Goal: Task Accomplishment & Management: Manage account settings

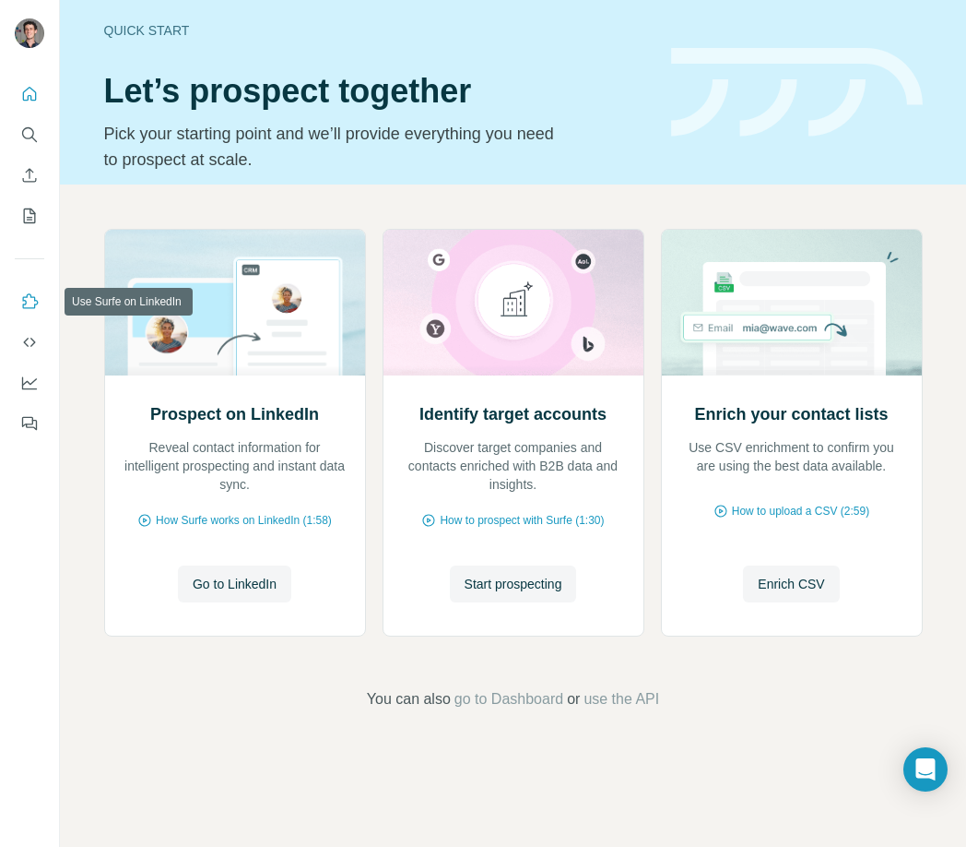
click at [20, 303] on icon "Use Surfe on LinkedIn" at bounding box center [29, 301] width 18 height 18
click at [353, 29] on div "Quick start" at bounding box center [376, 30] width 545 height 18
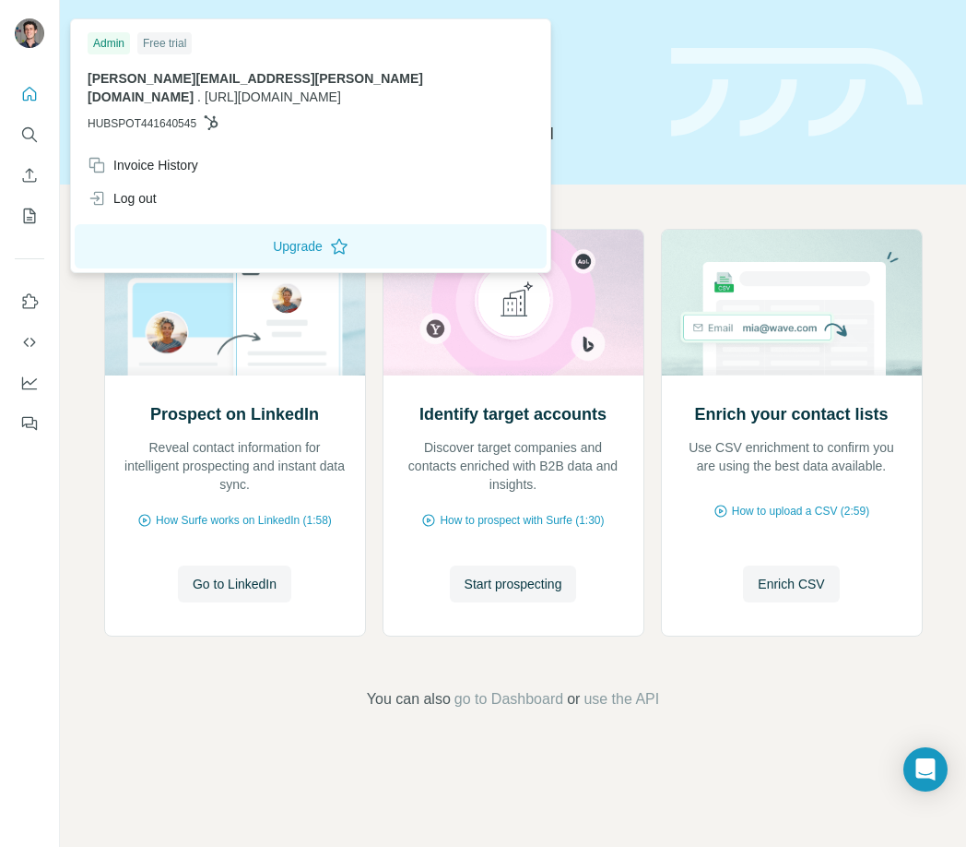
click at [39, 27] on img at bounding box center [30, 33] width 30 height 30
click at [154, 115] on span "HUBSPOT441640545" at bounding box center [142, 123] width 109 height 17
click at [218, 115] on icon at bounding box center [211, 122] width 15 height 15
click at [275, 89] on span "codeflow_placeholder.com" at bounding box center [273, 96] width 136 height 15
drag, startPoint x: 171, startPoint y: 79, endPoint x: 129, endPoint y: 101, distance: 47.0
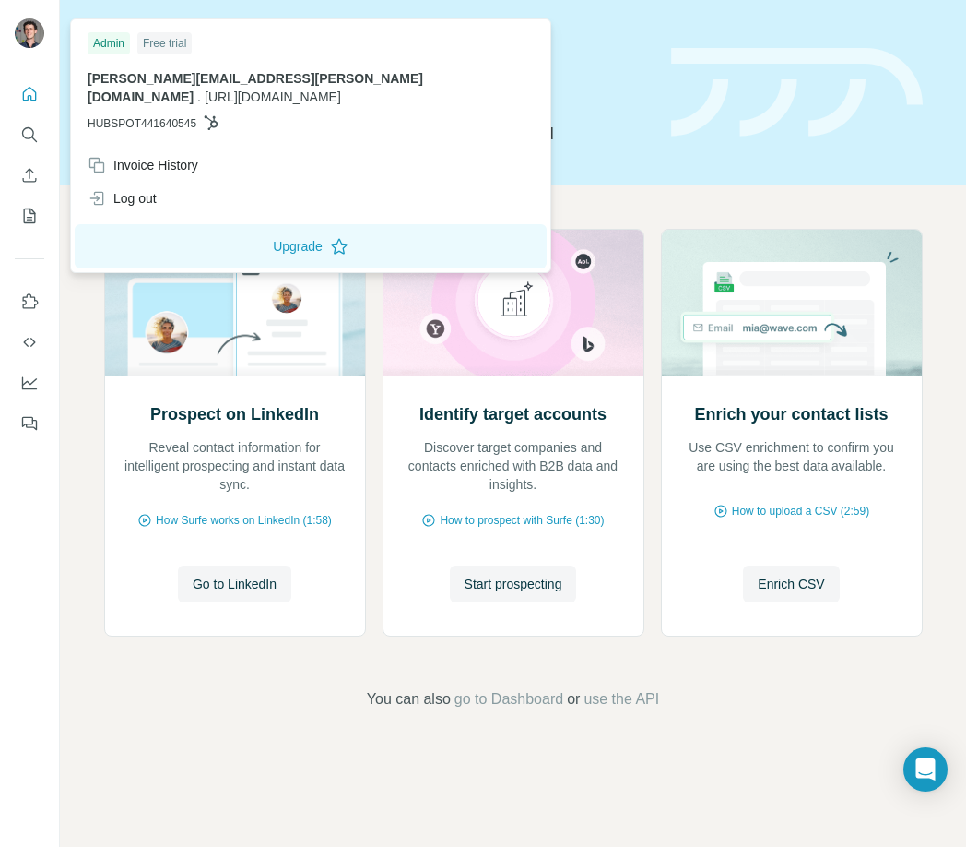
click at [170, 80] on span "josh.centner@gmail.com" at bounding box center [256, 87] width 336 height 33
drag, startPoint x: 127, startPoint y: 107, endPoint x: 155, endPoint y: 105, distance: 27.7
click at [131, 115] on span "HUBSPOT441640545" at bounding box center [142, 123] width 109 height 17
click at [226, 115] on p "HUBSPOT441640545" at bounding box center [311, 123] width 446 height 17
click at [219, 115] on icon at bounding box center [211, 122] width 15 height 15
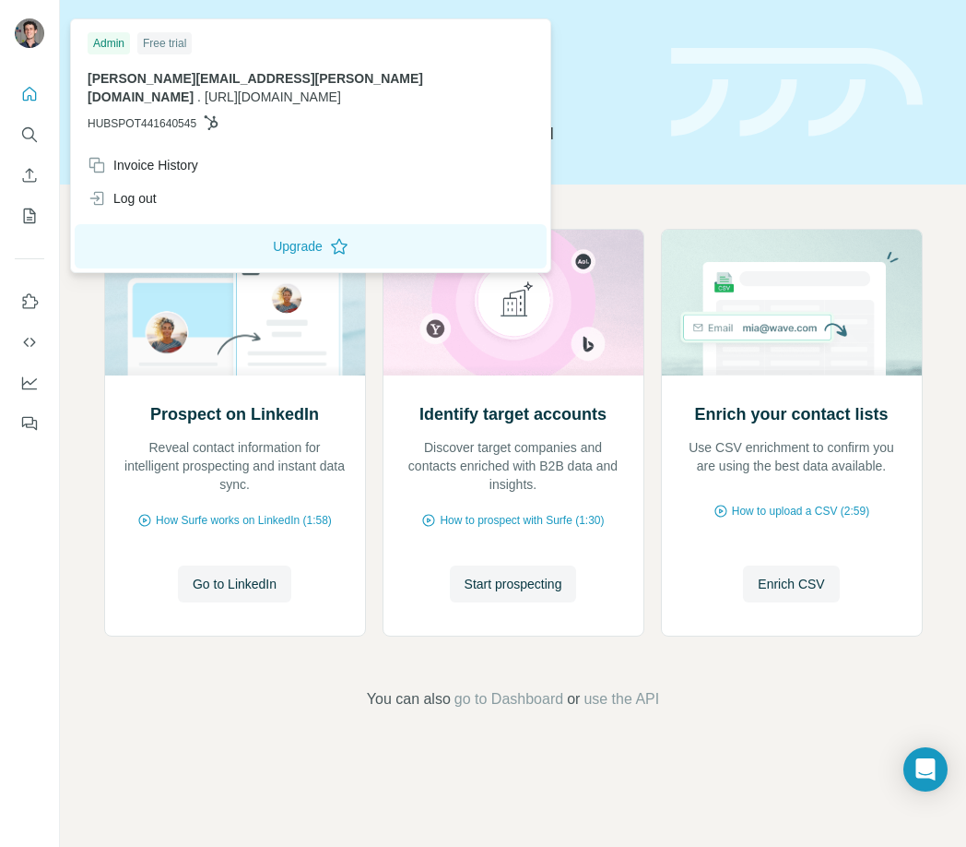
click at [219, 115] on icon at bounding box center [211, 122] width 15 height 15
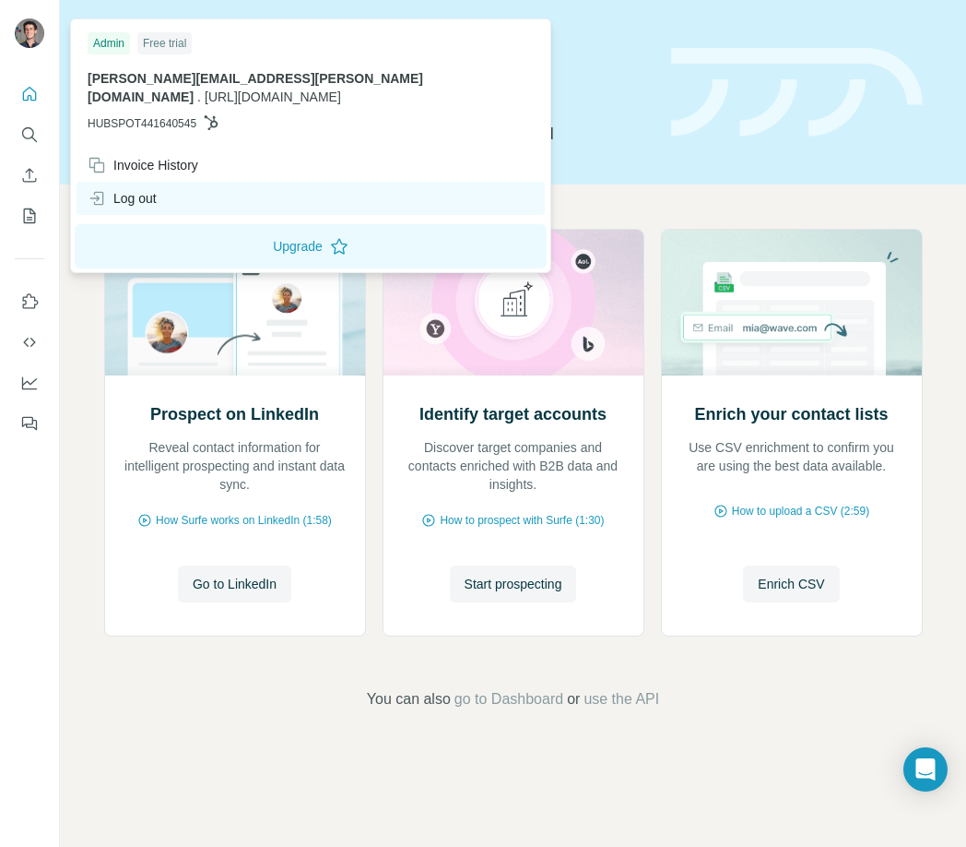
click at [132, 189] on div "Log out" at bounding box center [122, 198] width 69 height 18
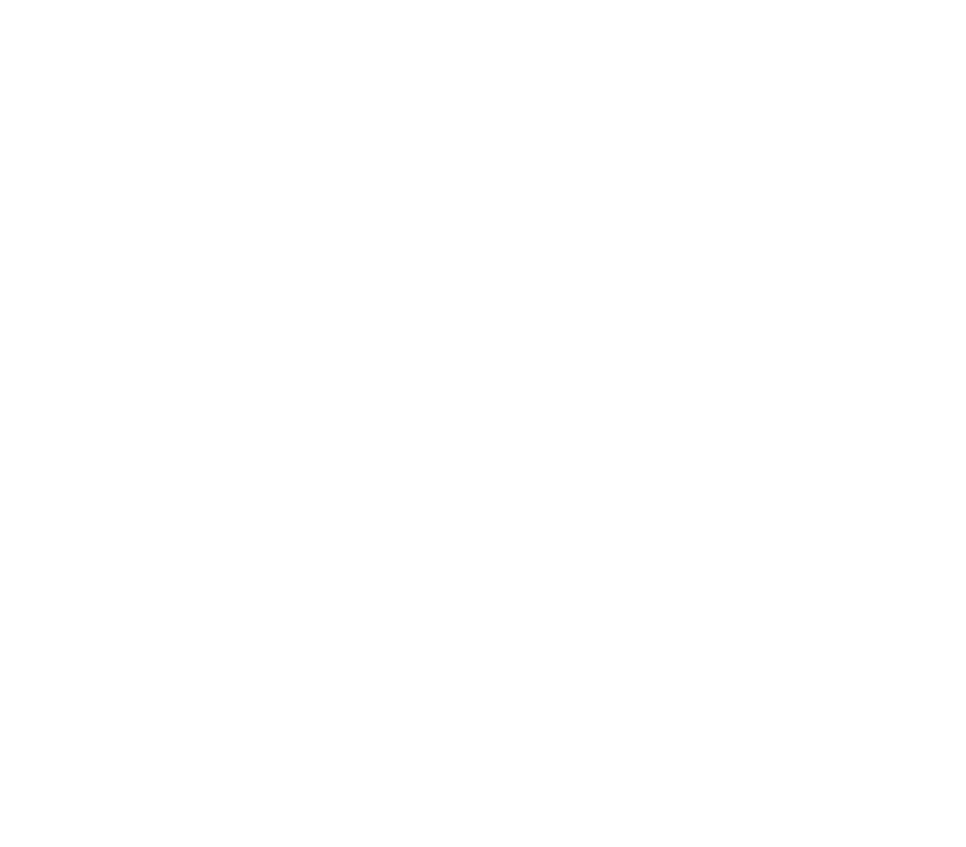
click at [138, 0] on html at bounding box center [483, 0] width 966 height 0
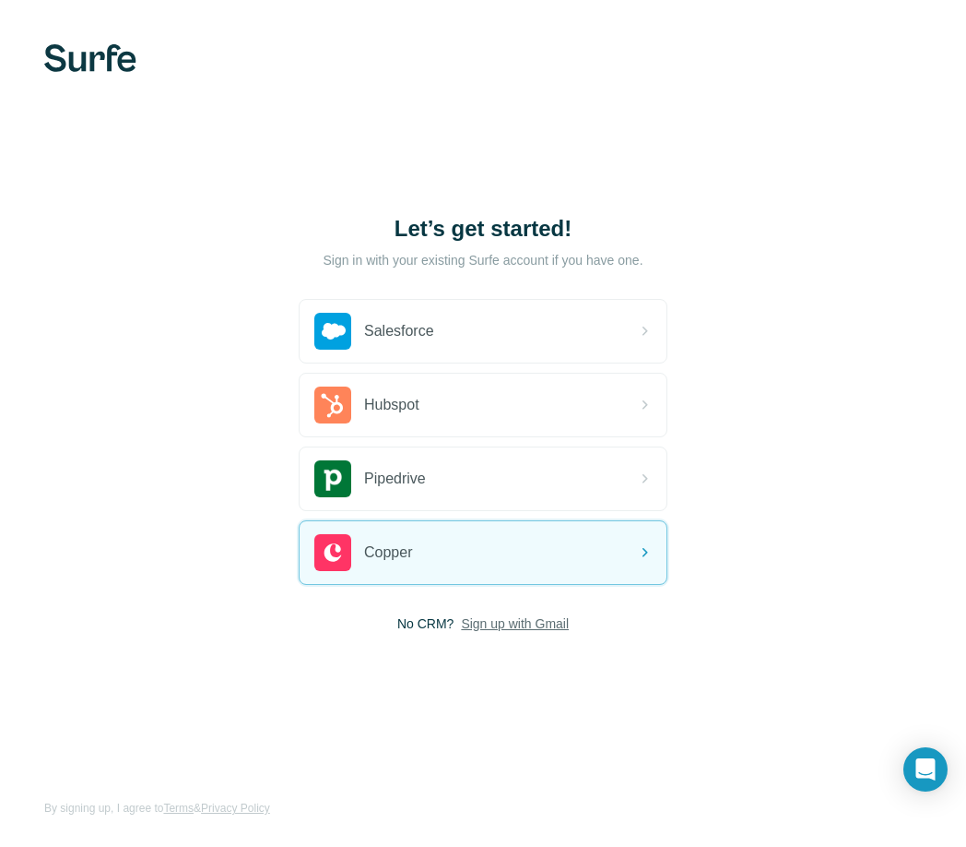
click at [513, 627] on span "Sign up with Gmail" at bounding box center [515, 623] width 108 height 18
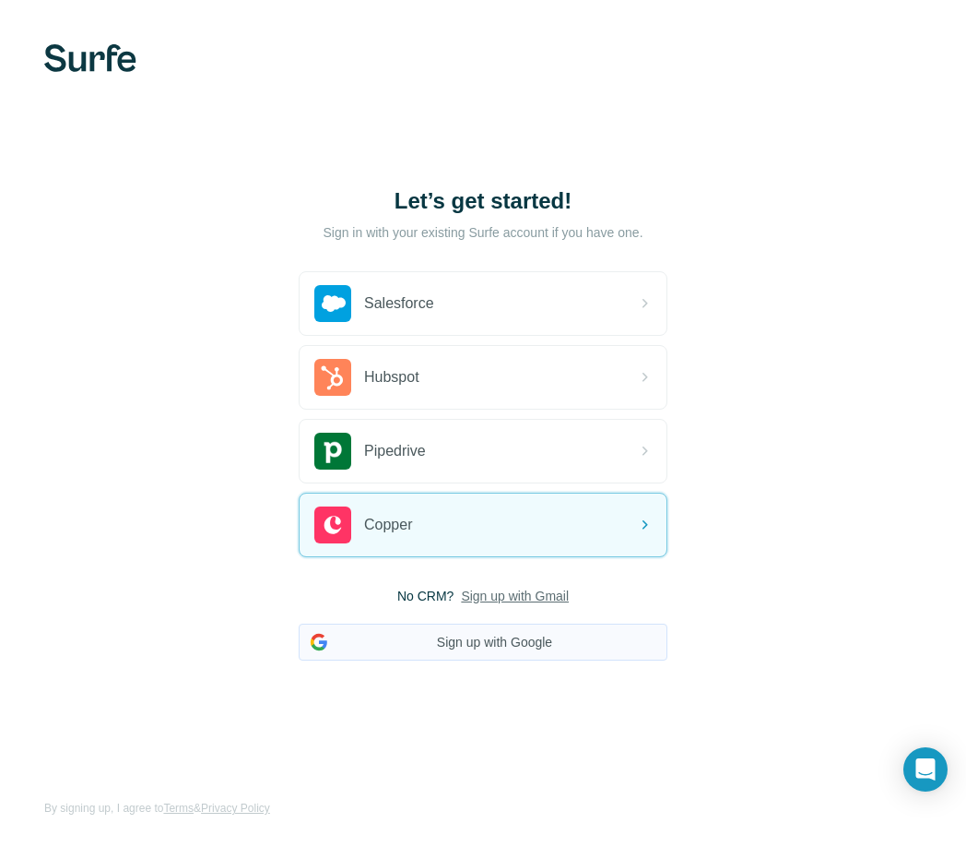
click at [492, 647] on button "Sign up with Google" at bounding box center [483, 641] width 369 height 37
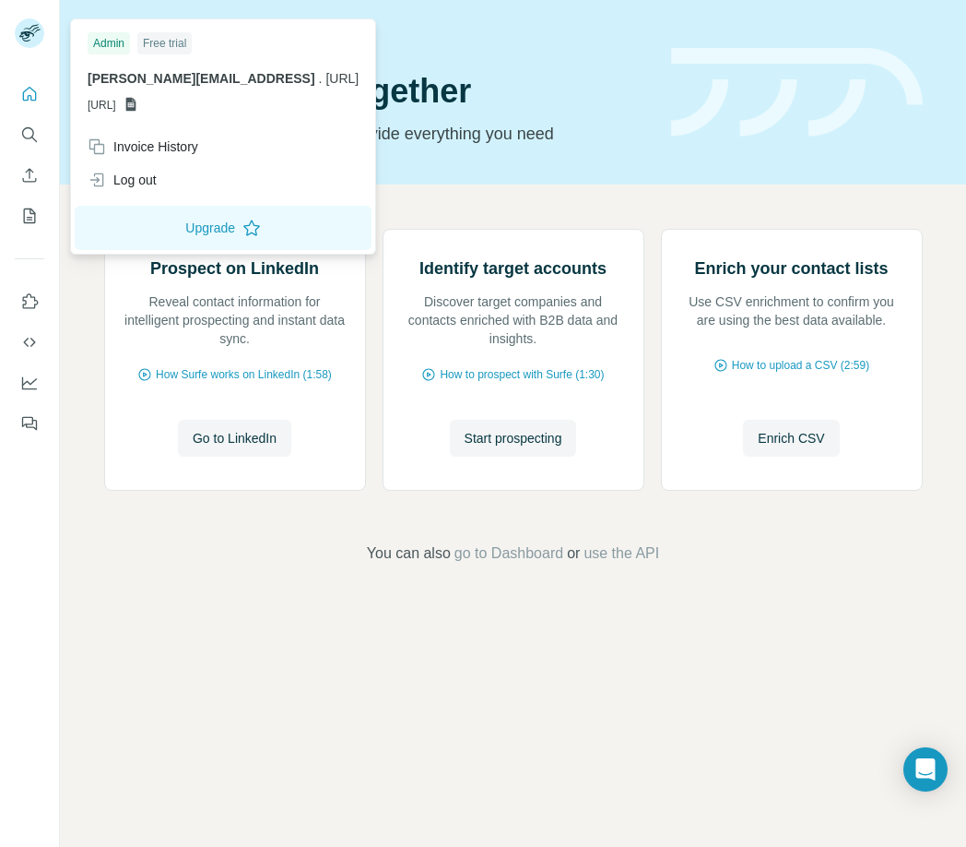
click at [27, 37] on rect at bounding box center [30, 33] width 30 height 30
click at [279, 383] on span "How Surfe works on LinkedIn (1:58)" at bounding box center [244, 374] width 176 height 17
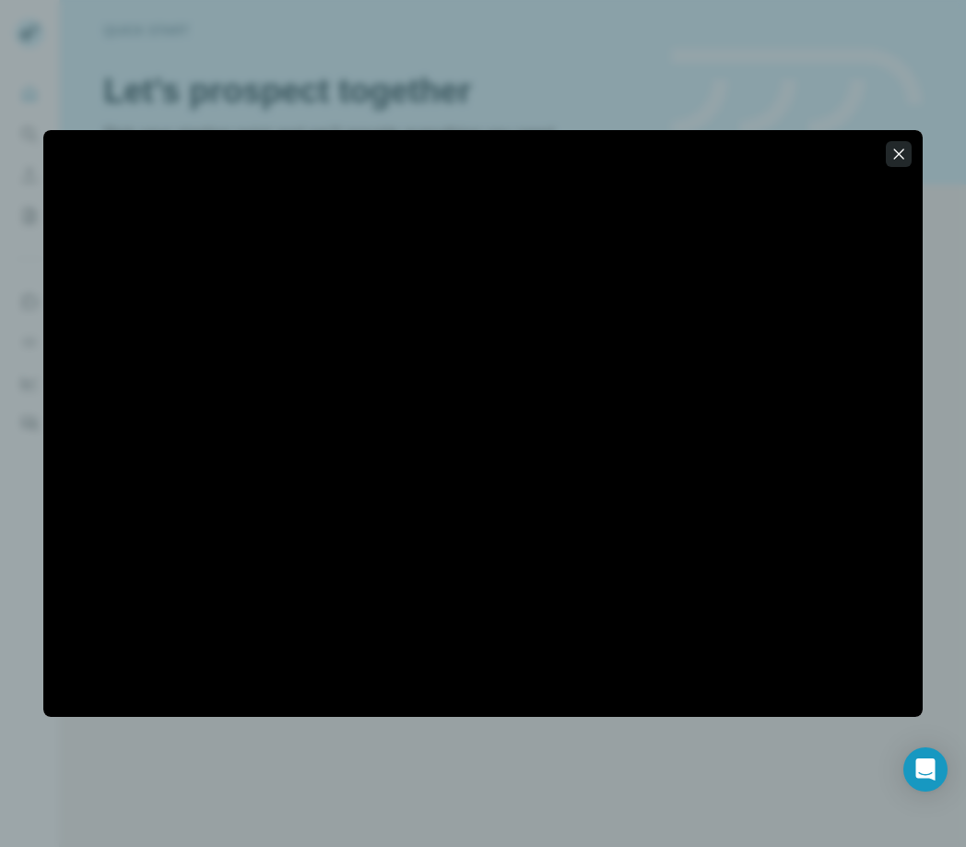
click at [901, 157] on icon "button" at bounding box center [899, 154] width 18 height 18
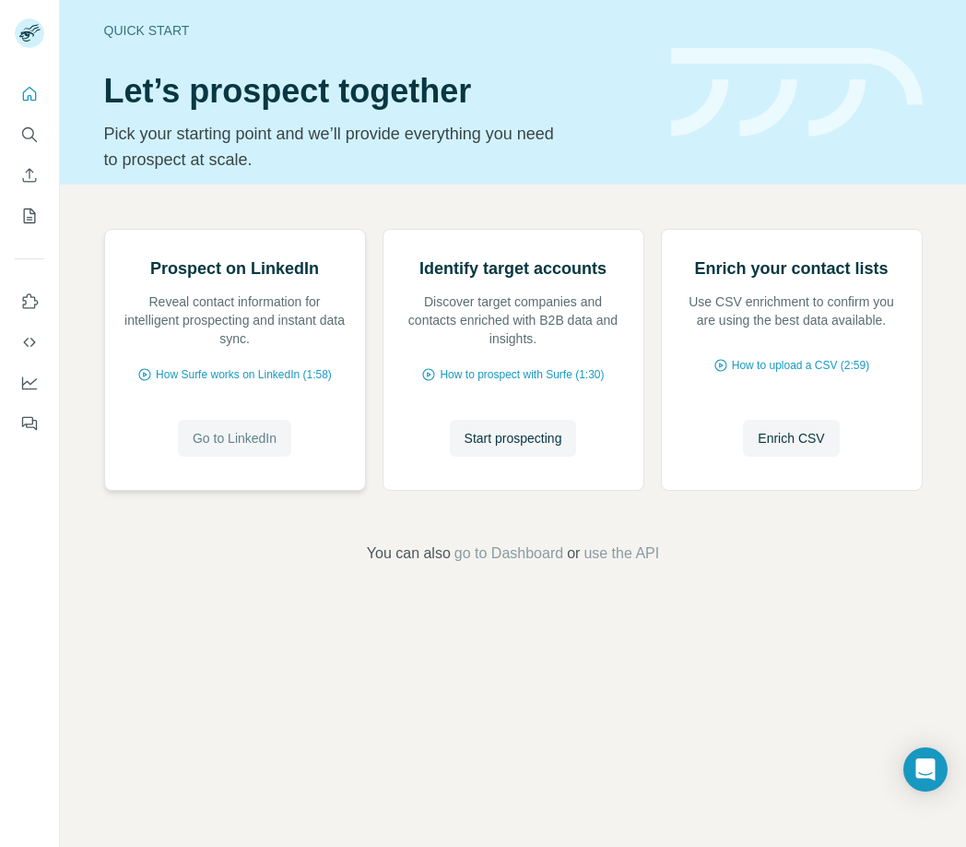
click at [231, 457] on button "Go to LinkedIn" at bounding box center [234, 438] width 113 height 37
click at [233, 447] on span "Go to LinkedIn" at bounding box center [235, 438] width 84 height 18
click at [538, 564] on span "go to Dashboard" at bounding box center [509, 553] width 109 height 22
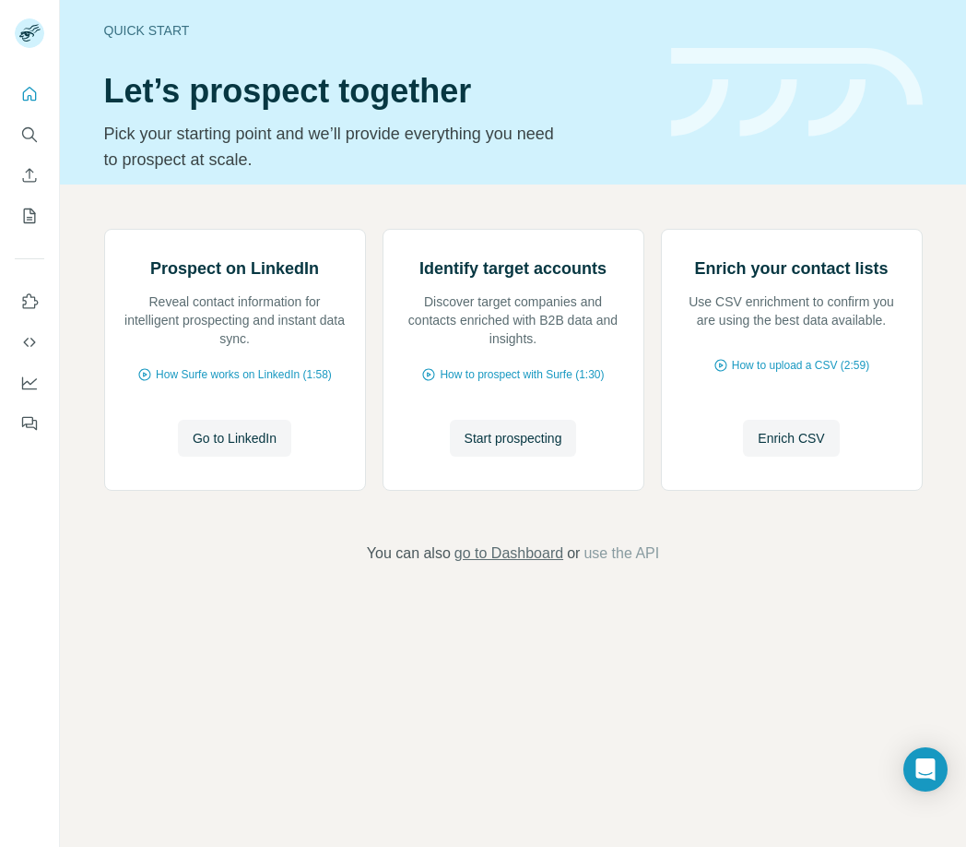
click at [538, 564] on span "go to Dashboard" at bounding box center [509, 553] width 109 height 22
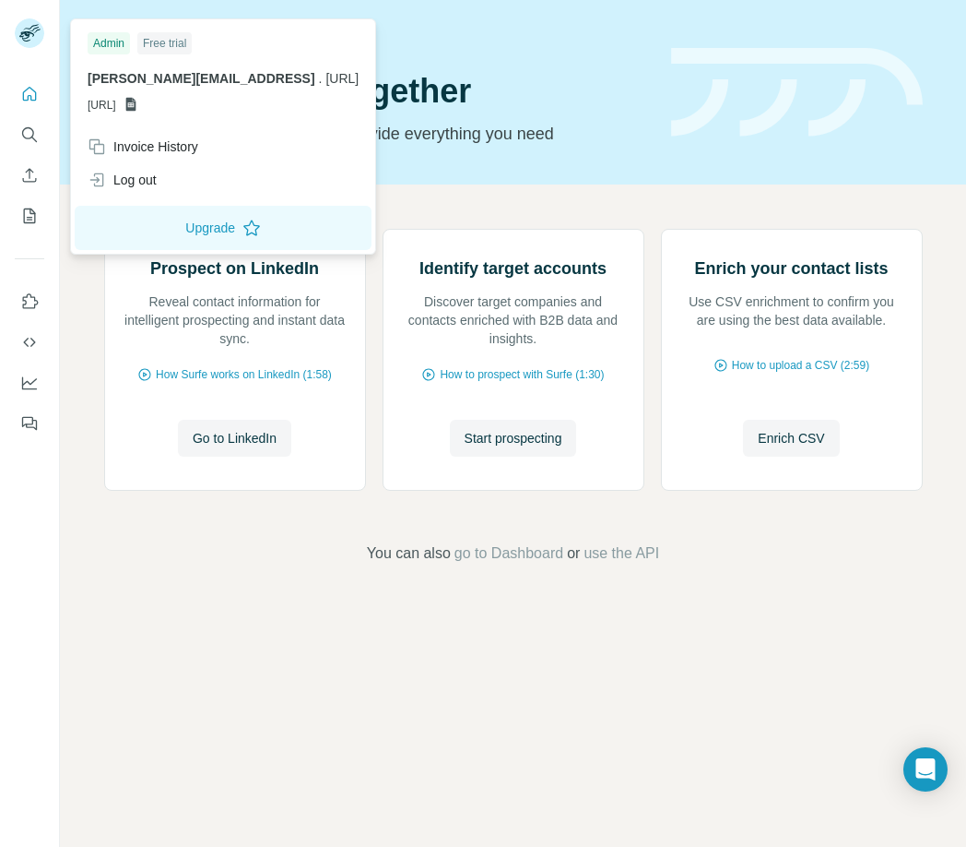
click at [136, 105] on icon at bounding box center [130, 105] width 10 height 14
click at [116, 102] on span "[URL]" at bounding box center [102, 105] width 29 height 17
click at [116, 101] on span "[URL]" at bounding box center [102, 105] width 29 height 17
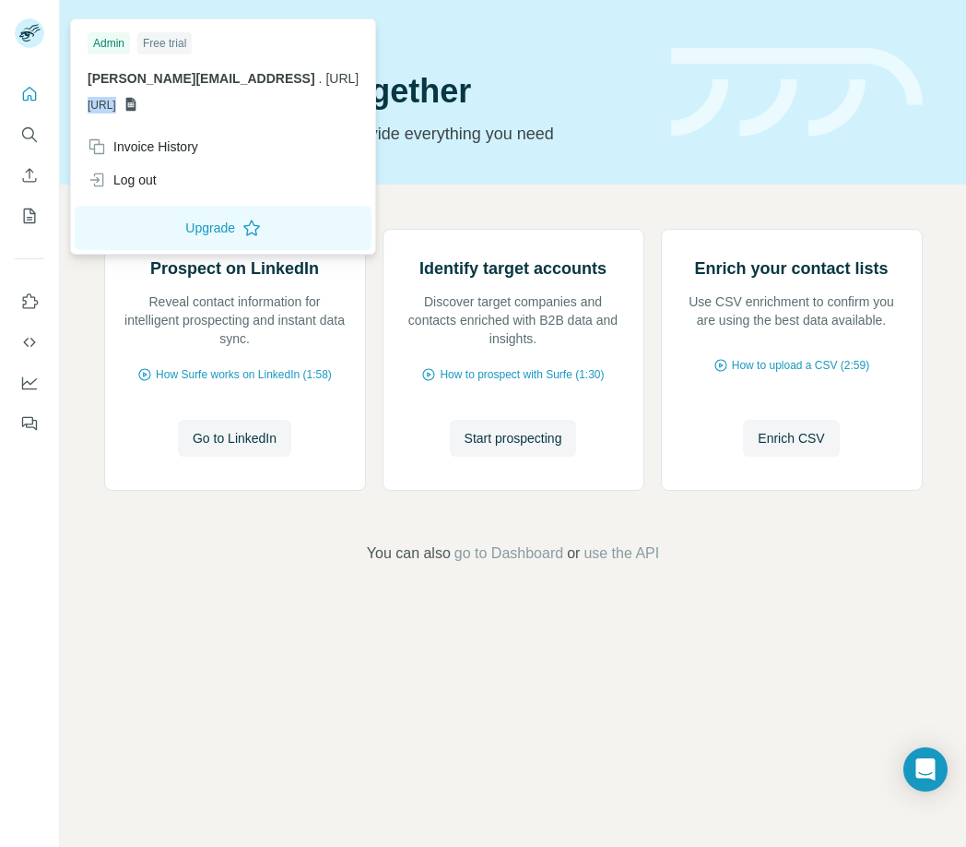
click at [116, 101] on span "[URL]" at bounding box center [102, 105] width 29 height 17
copy p "[URL]"
click at [33, 35] on icon at bounding box center [26, 36] width 15 height 10
click at [191, 228] on button "Upgrade" at bounding box center [223, 228] width 297 height 44
click at [243, 231] on icon at bounding box center [252, 228] width 18 height 18
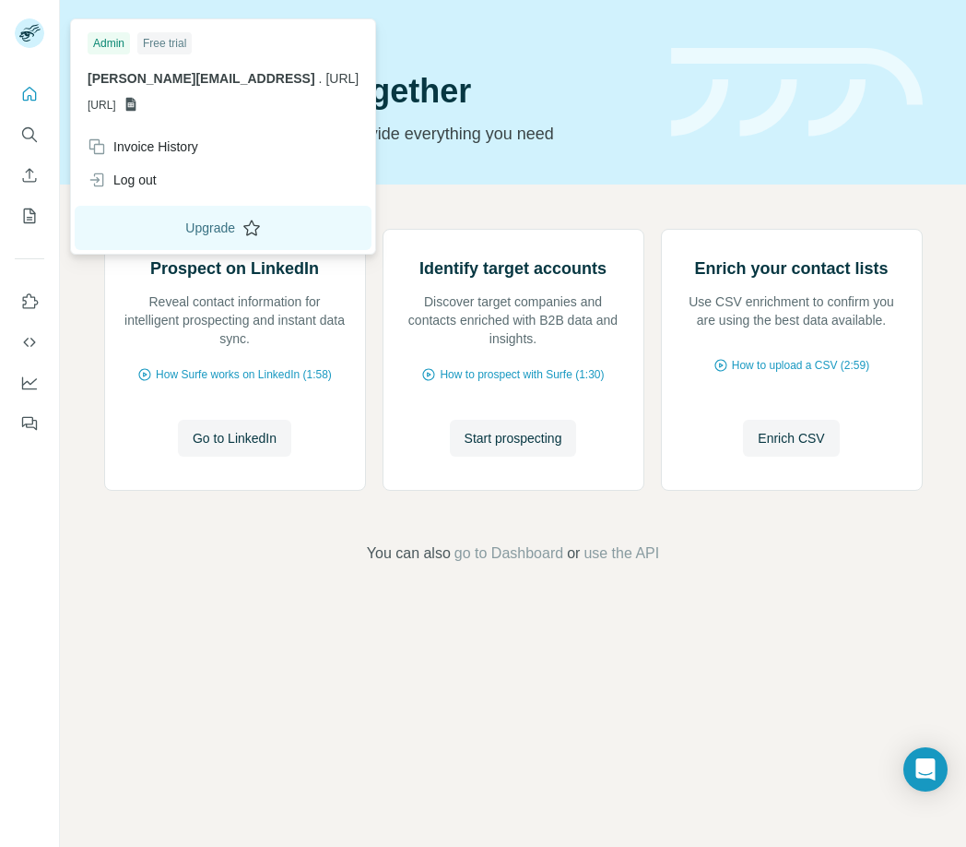
click at [185, 232] on button "Upgrade" at bounding box center [223, 228] width 297 height 44
click at [186, 232] on button "Upgrade" at bounding box center [223, 228] width 297 height 44
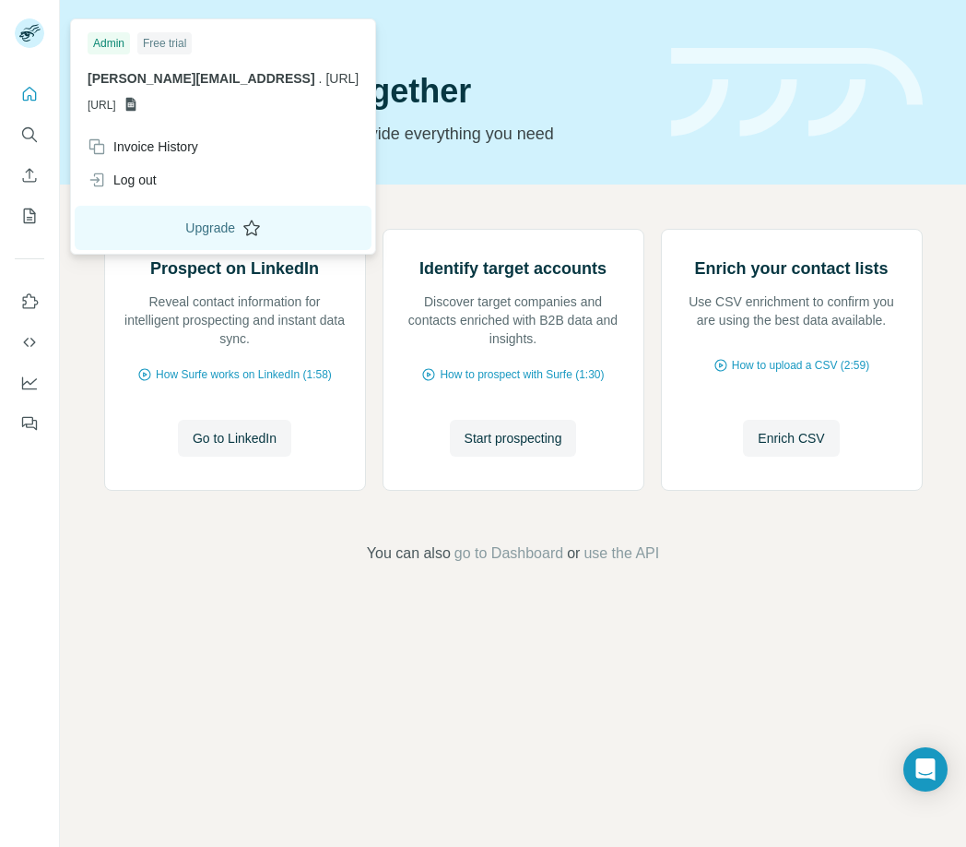
click at [186, 231] on button "Upgrade" at bounding box center [223, 228] width 297 height 44
click at [243, 227] on icon at bounding box center [252, 228] width 18 height 18
click at [243, 226] on icon at bounding box center [252, 228] width 18 height 18
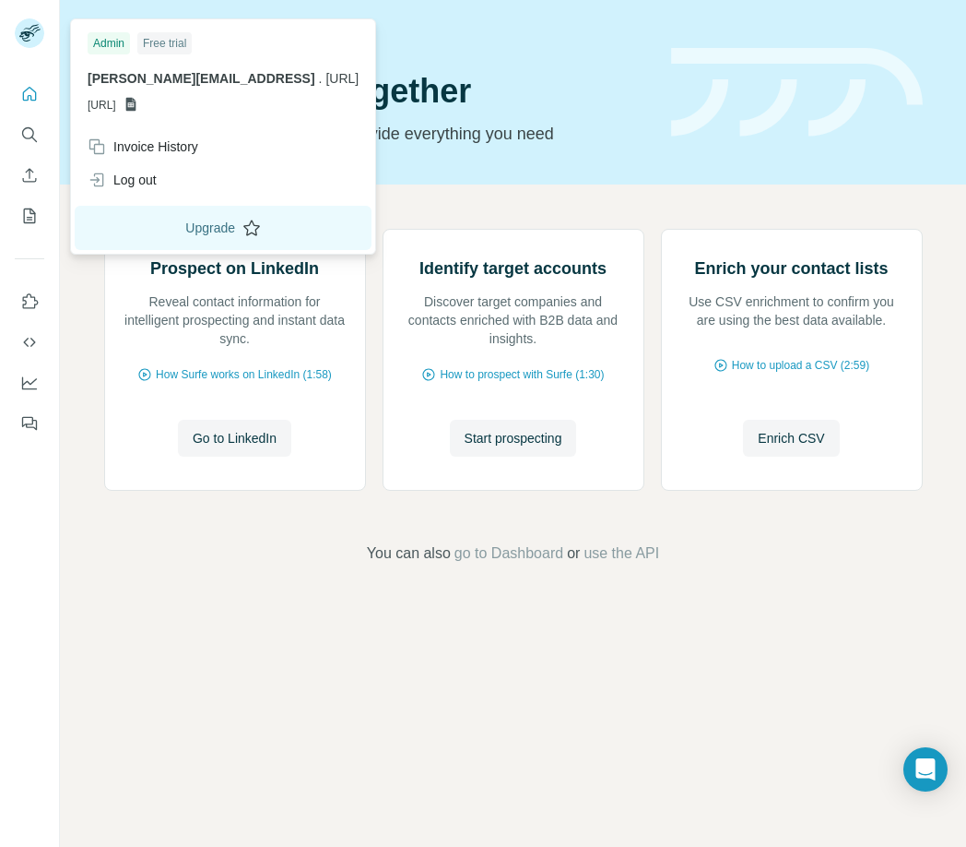
click at [243, 226] on icon at bounding box center [252, 228] width 18 height 18
click at [82, 322] on div "Prospect on LinkedIn Reveal contact information for intelligent prospecting and…" at bounding box center [513, 396] width 907 height 424
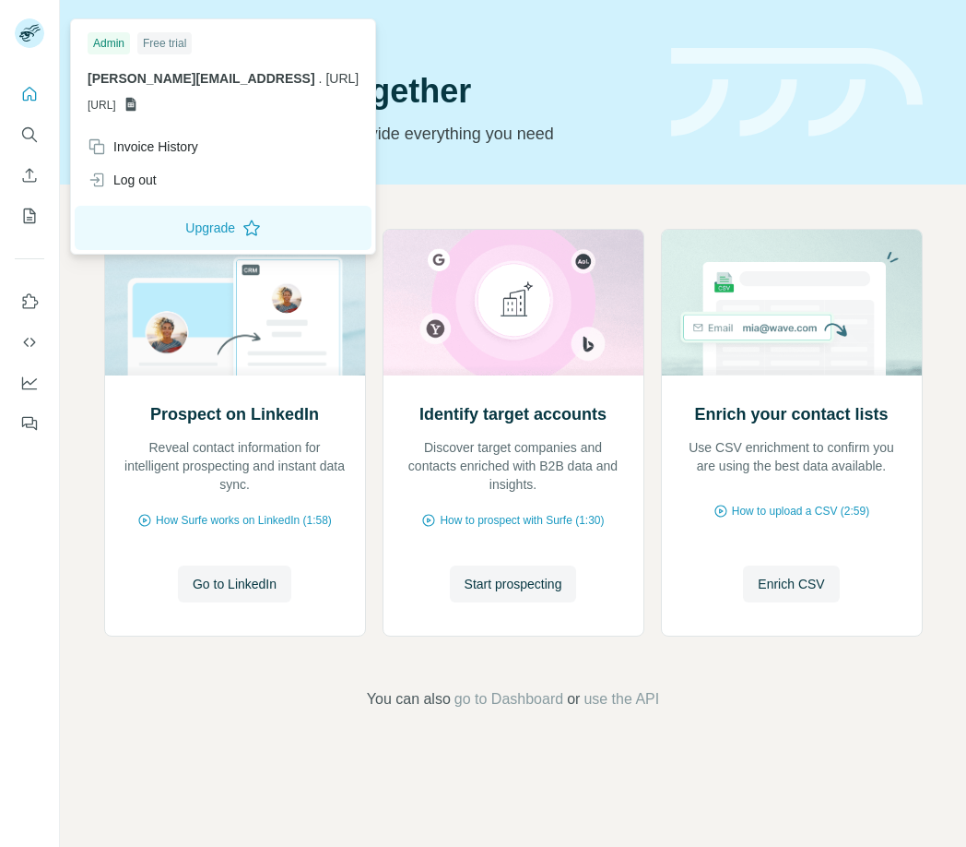
click at [31, 34] on rect at bounding box center [30, 33] width 30 height 30
click at [159, 231] on button "Upgrade" at bounding box center [223, 228] width 297 height 44
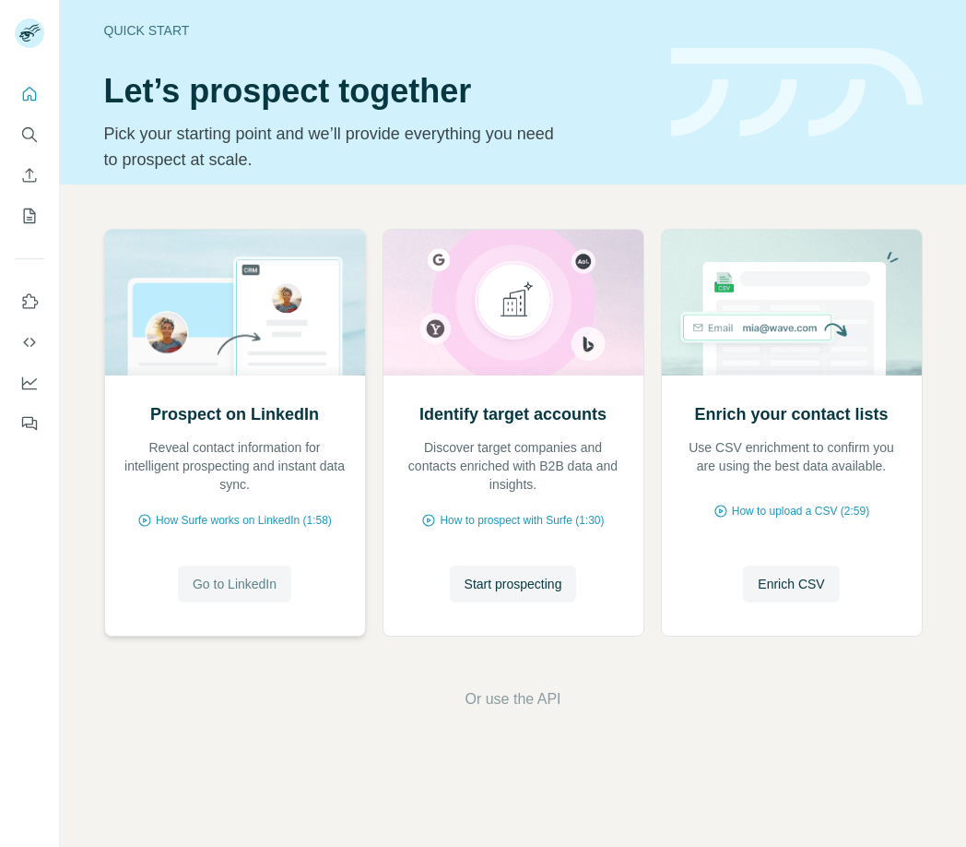
click at [230, 583] on span "Go to LinkedIn" at bounding box center [235, 584] width 84 height 18
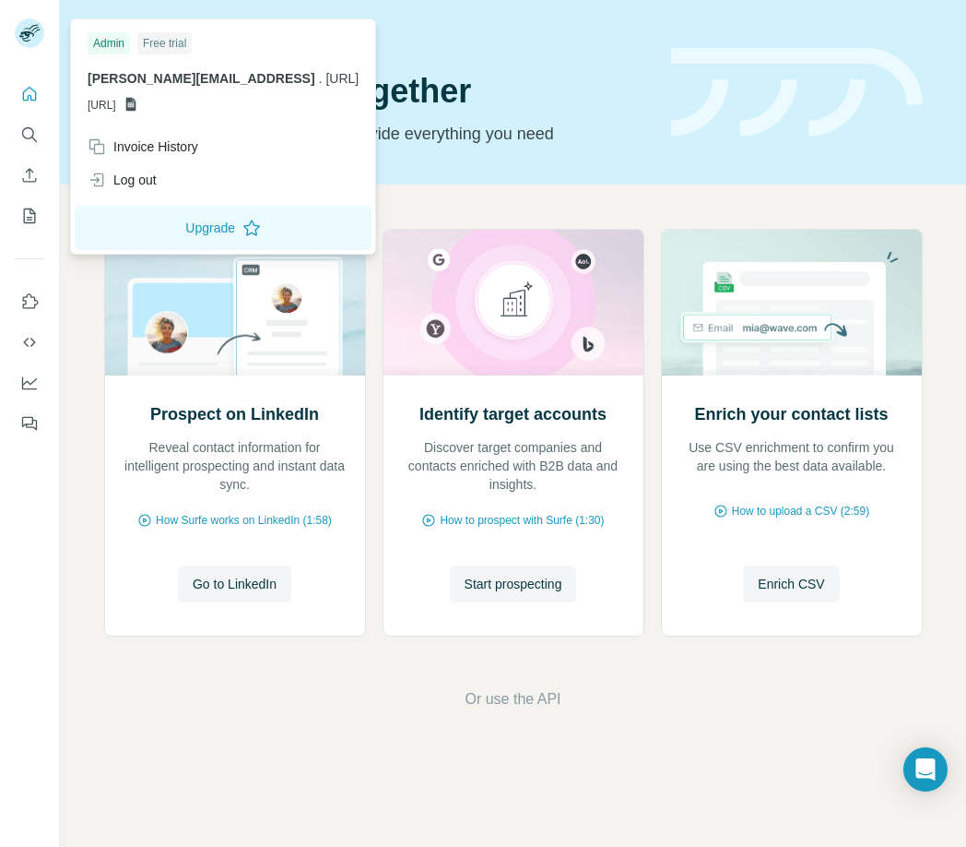
click at [24, 31] on rect at bounding box center [30, 33] width 30 height 30
click at [185, 232] on button "Upgrade" at bounding box center [223, 228] width 297 height 44
click at [180, 45] on div "Free trial" at bounding box center [164, 43] width 54 height 22
click at [113, 38] on div "Admin" at bounding box center [109, 43] width 42 height 22
click at [149, 149] on div "Invoice History" at bounding box center [143, 146] width 111 height 18
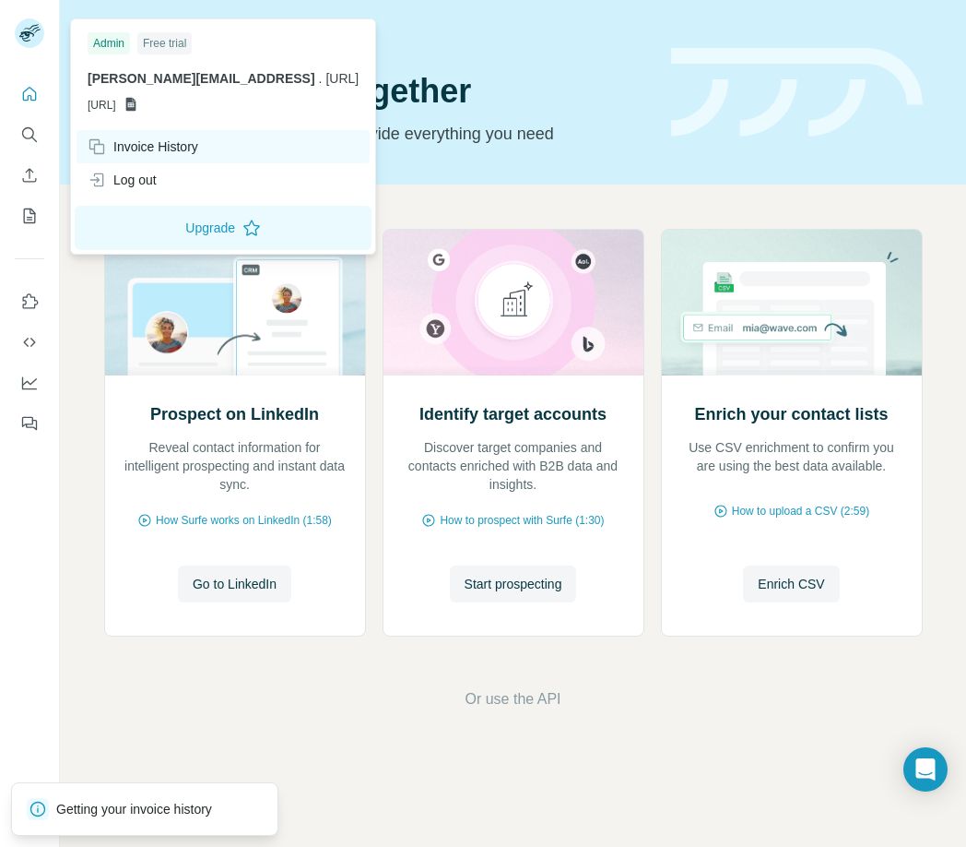
click at [184, 146] on div "Invoice History" at bounding box center [143, 146] width 111 height 18
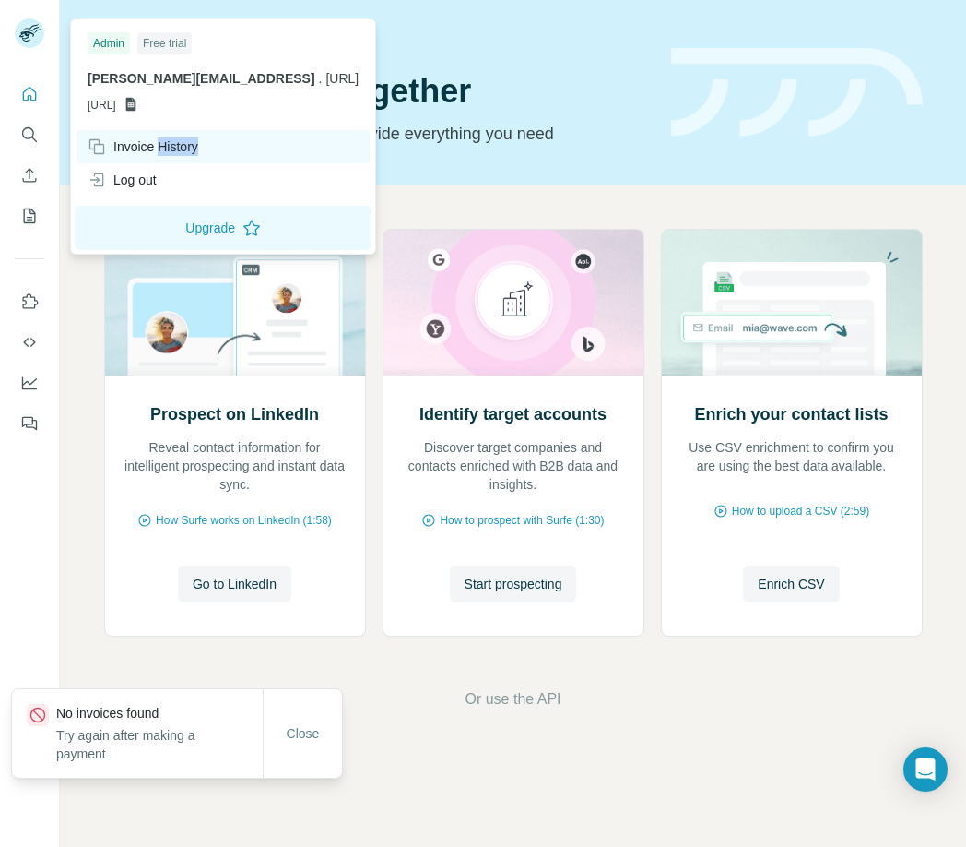
click at [185, 147] on div "Invoice History" at bounding box center [143, 146] width 111 height 18
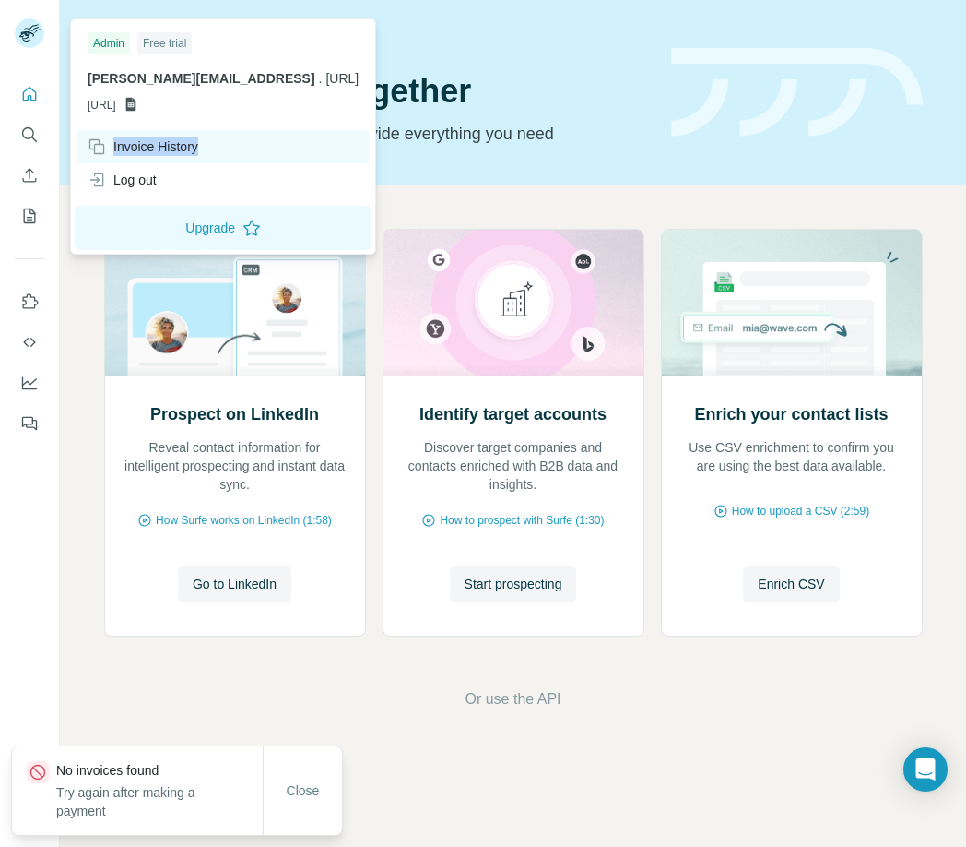
click at [185, 147] on div "Invoice History" at bounding box center [143, 146] width 111 height 18
click at [186, 147] on div "Invoice History" at bounding box center [143, 146] width 111 height 18
click at [203, 222] on button "Upgrade" at bounding box center [223, 228] width 297 height 44
click at [204, 220] on button "Upgrade" at bounding box center [223, 228] width 297 height 44
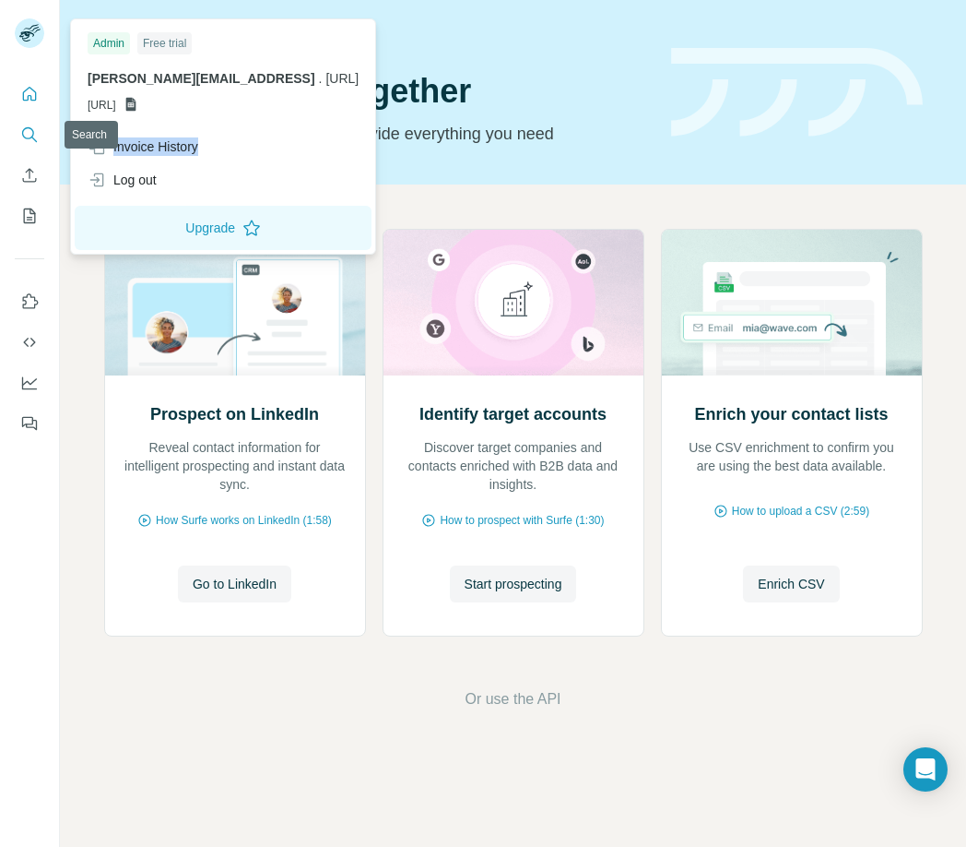
click at [38, 147] on button "Search" at bounding box center [30, 134] width 30 height 33
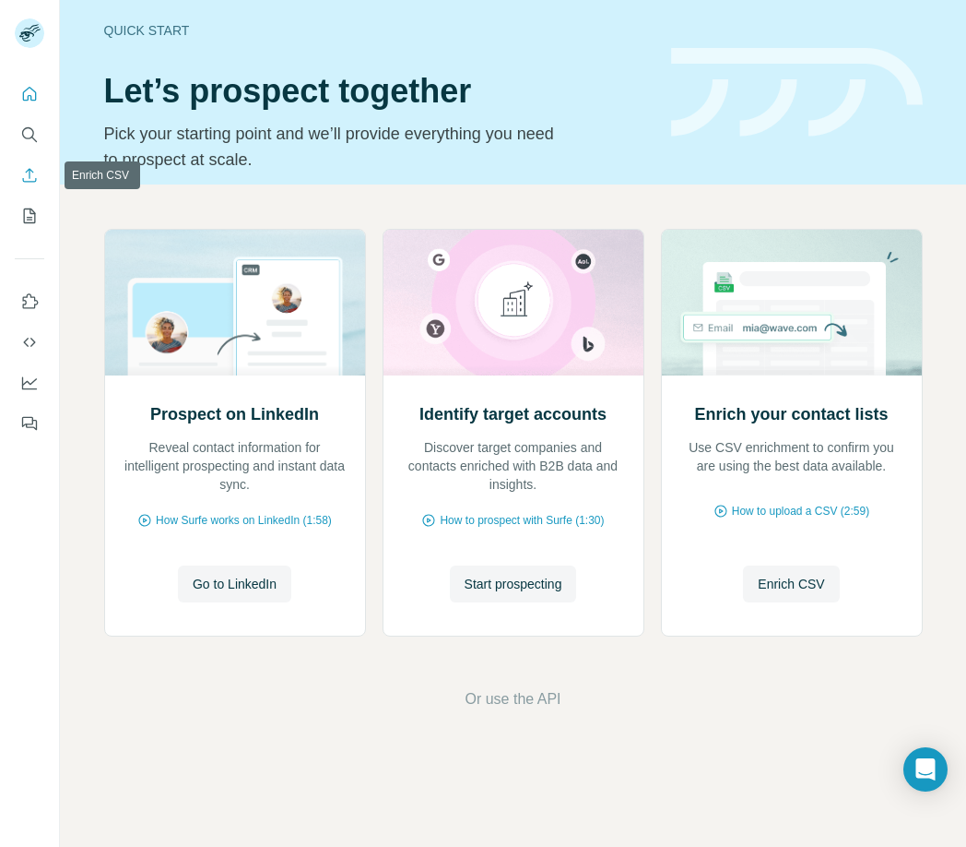
click at [32, 188] on button "Enrich CSV" at bounding box center [30, 175] width 30 height 33
click at [32, 214] on icon "My lists" at bounding box center [31, 214] width 9 height 12
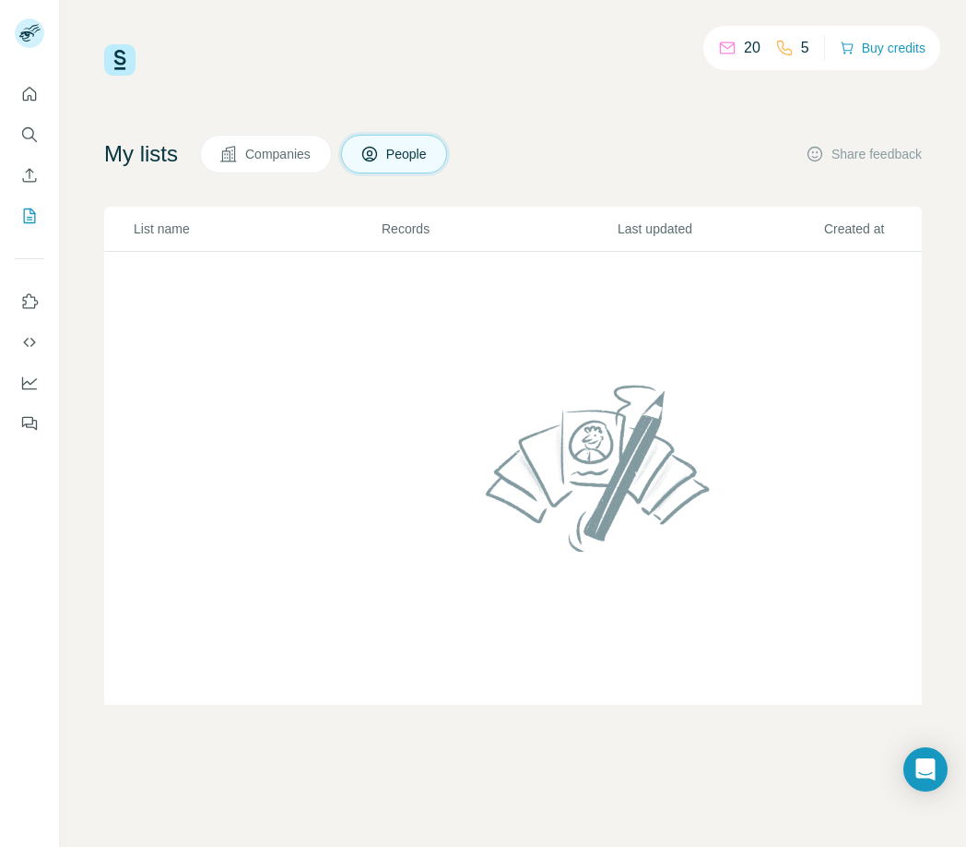
click at [480, 320] on td at bounding box center [604, 479] width 1000 height 454
